Goal: Find specific page/section: Find specific page/section

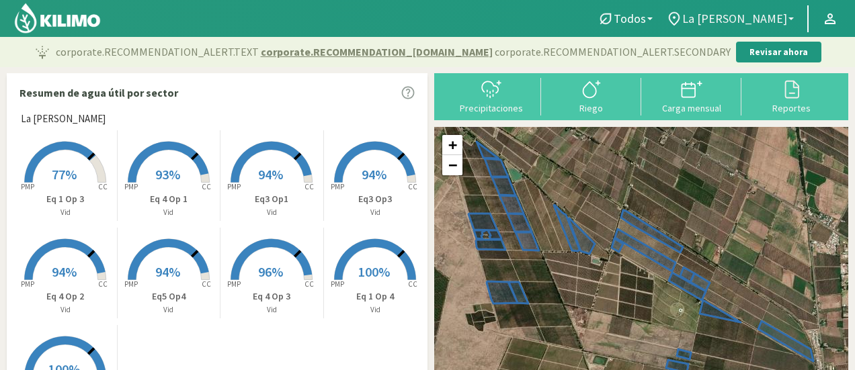
click at [720, 15] on span "La [PERSON_NAME]" at bounding box center [734, 18] width 105 height 14
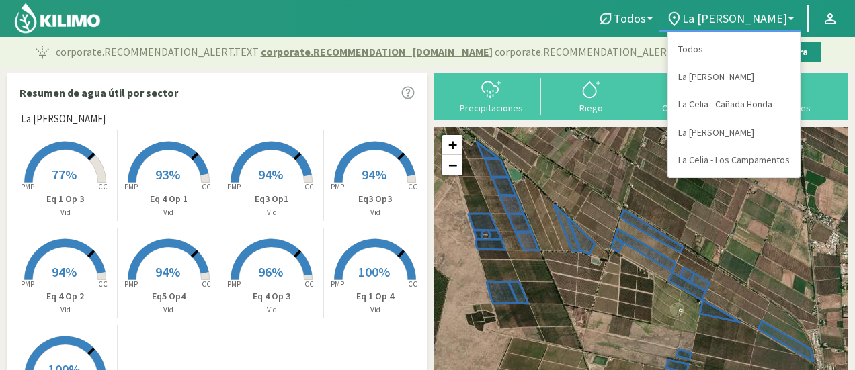
click at [269, 216] on p "Vid" at bounding box center [271, 212] width 103 height 11
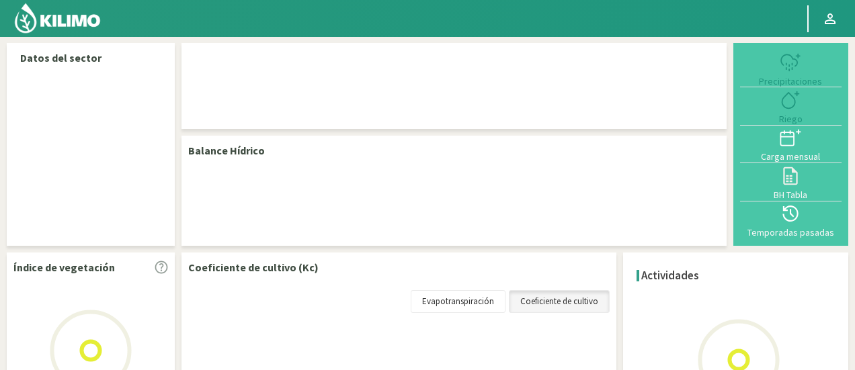
select select "2: Object"
select select "3: Object"
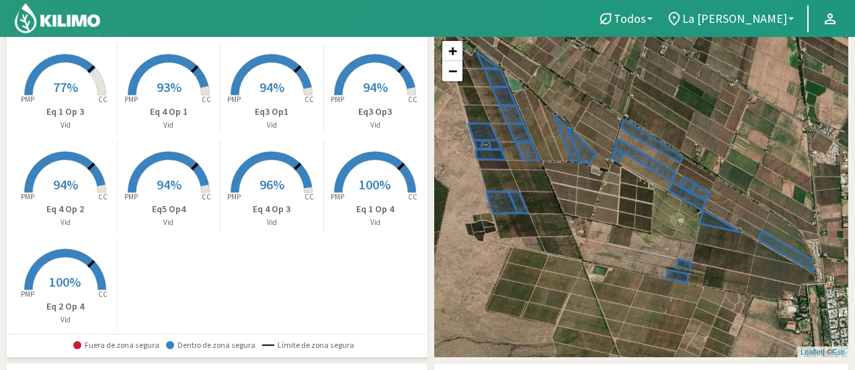
scroll to position [67, 0]
